Goal: Task Accomplishment & Management: Manage account settings

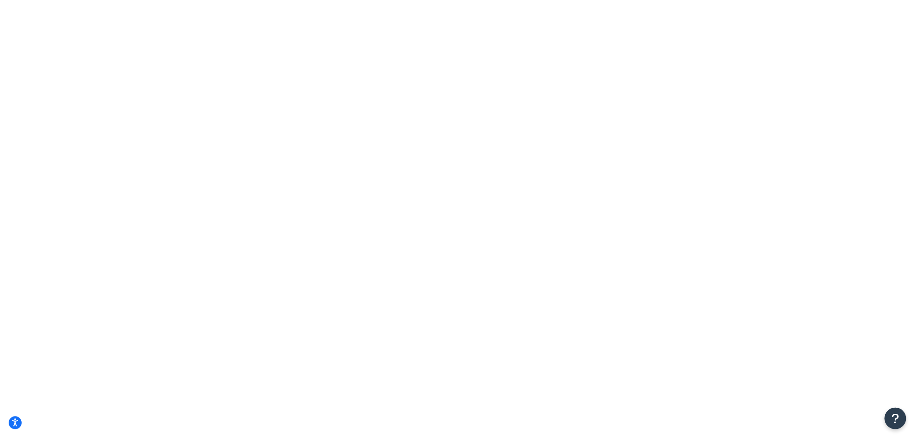
type input "[PERSON_NAME]'s"
drag, startPoint x: 217, startPoint y: 113, endPoint x: 185, endPoint y: 110, distance: 32.1
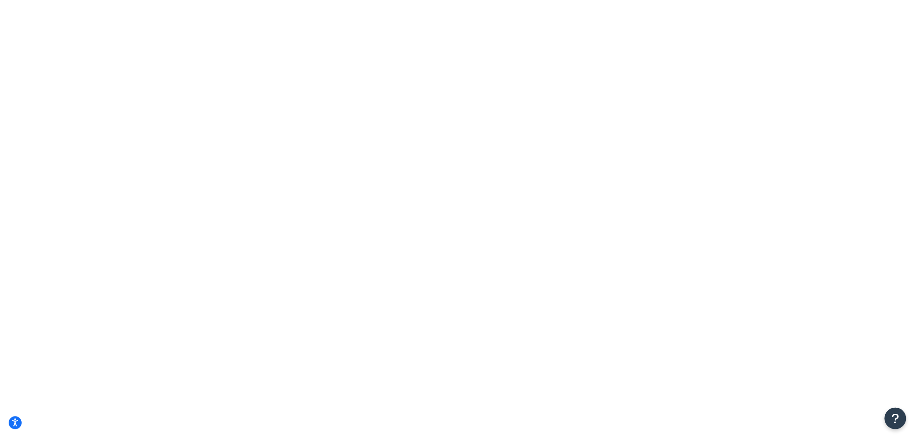
drag, startPoint x: 318, startPoint y: 110, endPoint x: 276, endPoint y: 119, distance: 43.0
drag, startPoint x: 236, startPoint y: 118, endPoint x: 234, endPoint y: 111, distance: 7.7
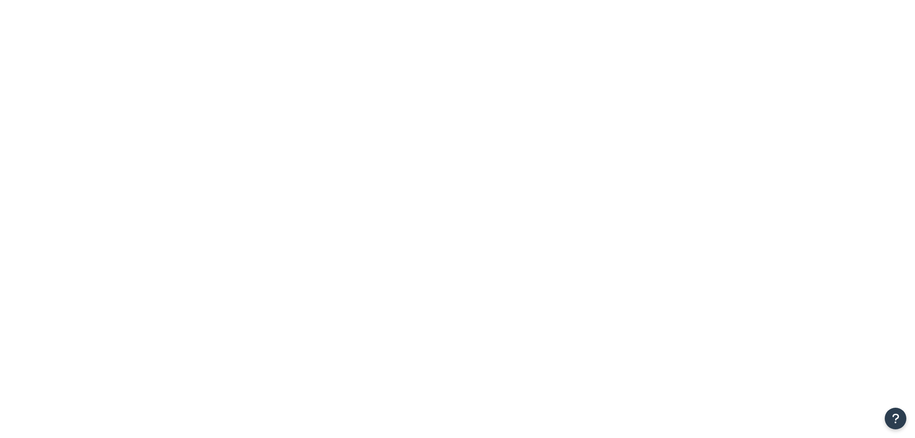
select select "OVERRIDE"
select select "SHIPPING_GROUP"
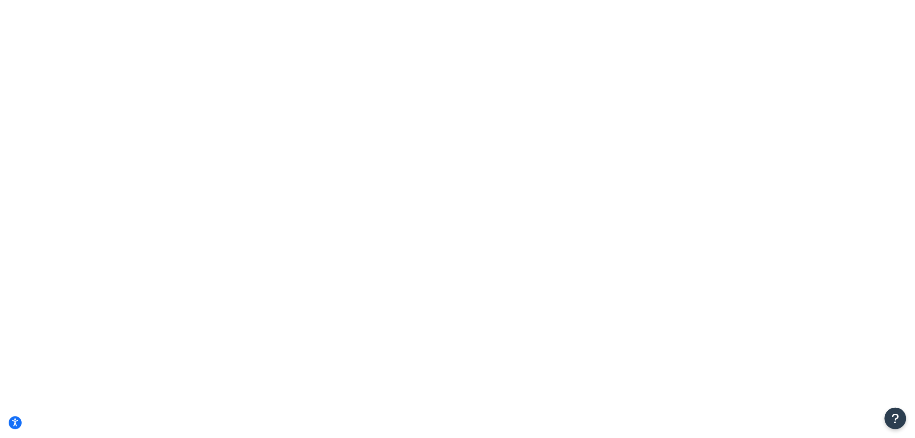
drag, startPoint x: 330, startPoint y: 93, endPoint x: 321, endPoint y: 93, distance: 9.6
select select "HIDE"
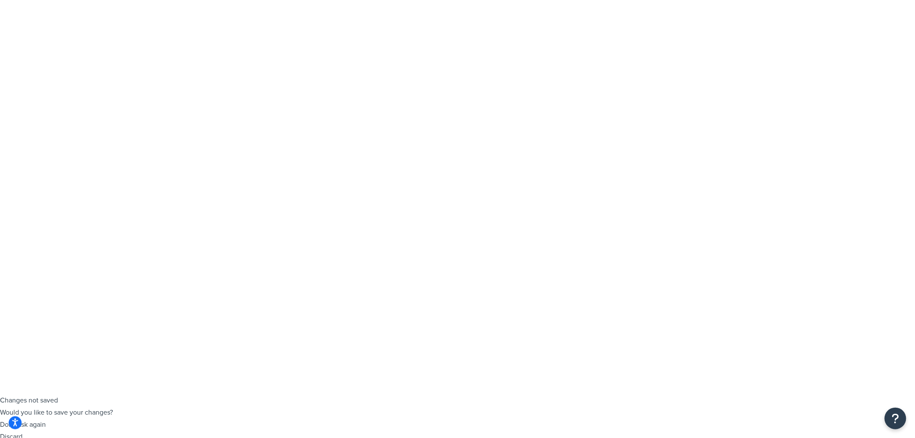
scroll to position [240, 0]
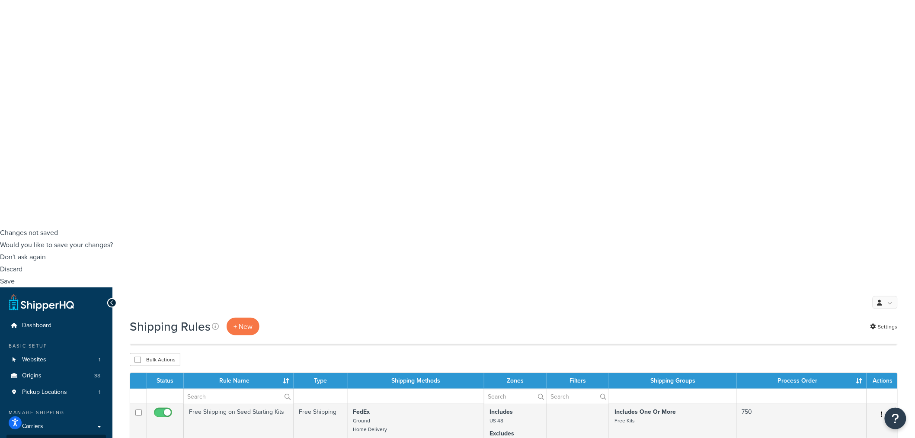
scroll to position [141, 0]
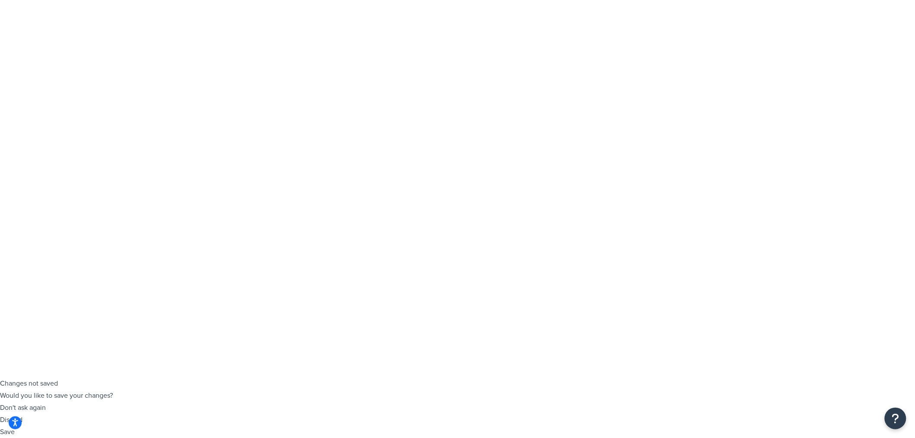
scroll to position [0, 0]
type input "[PERSON_NAME]'s"
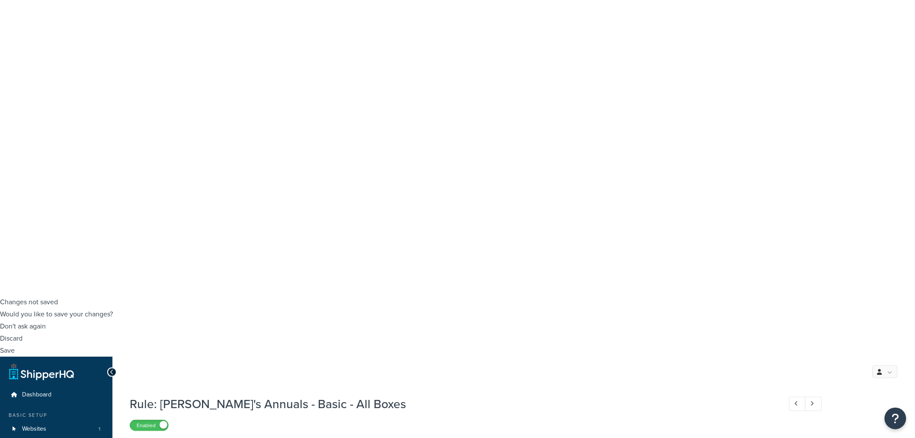
scroll to position [192, 0]
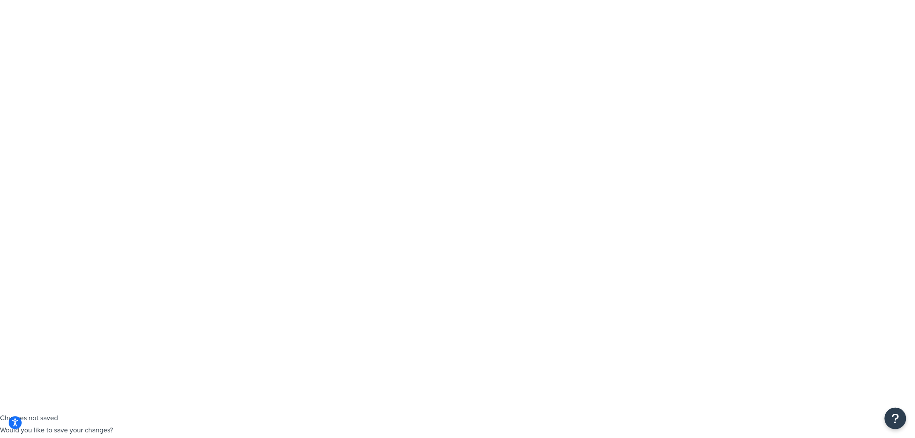
scroll to position [0, 0]
select select "15"
select select "ups"
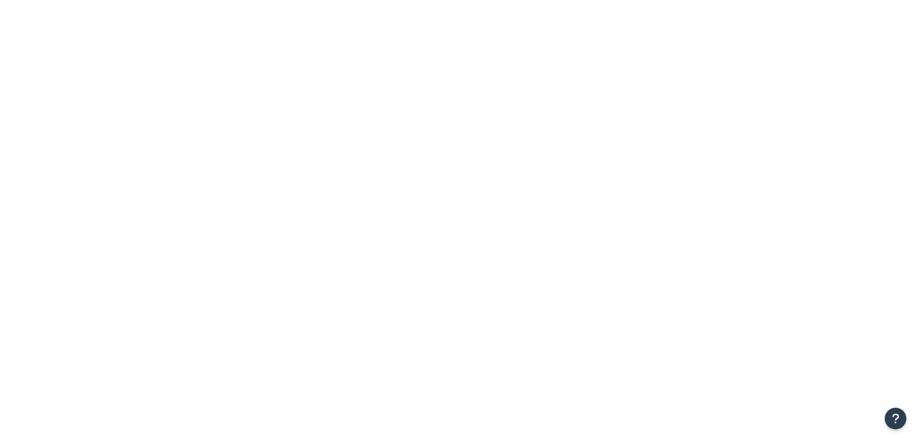
select select "15"
